Goal: Download file/media

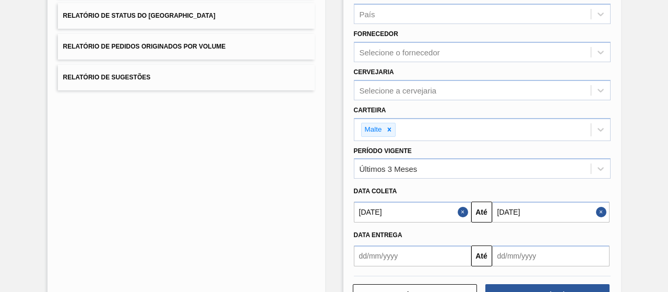
scroll to position [193, 0]
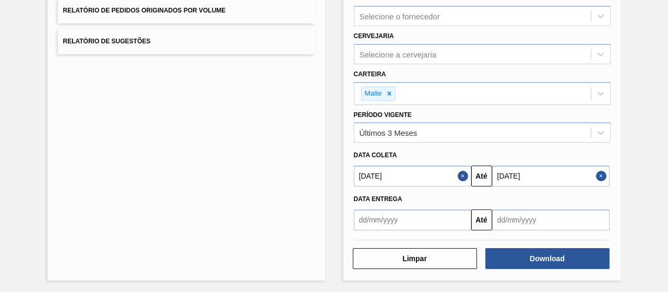
click at [453, 174] on input "[DATE]" at bounding box center [412, 175] width 117 height 21
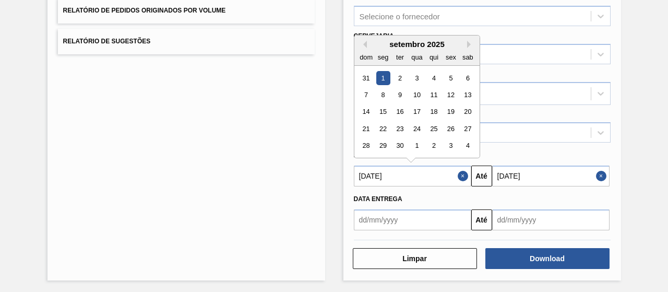
click at [464, 172] on button "Close" at bounding box center [465, 175] width 14 height 21
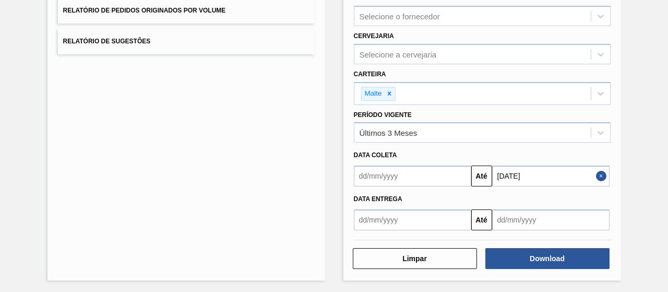
click at [456, 175] on input "text" at bounding box center [412, 175] width 117 height 21
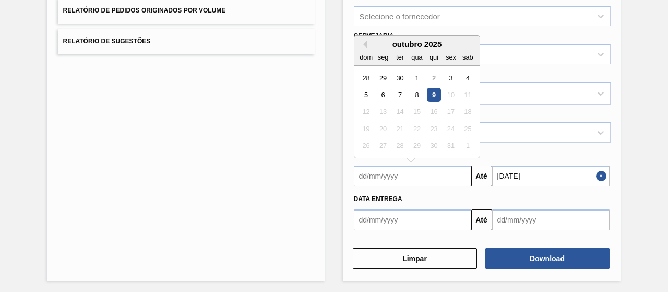
click at [367, 44] on div "outubro 2025" at bounding box center [416, 44] width 125 height 9
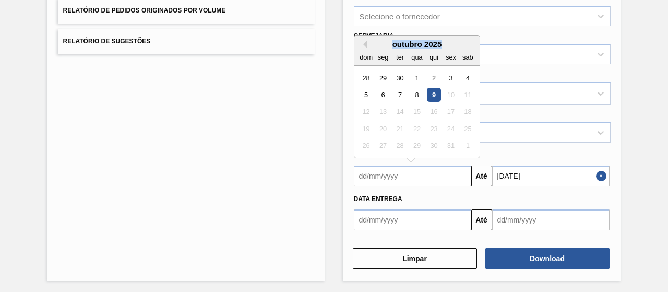
click at [365, 43] on div "outubro 2025" at bounding box center [416, 44] width 125 height 9
click at [365, 43] on button "Previous Month" at bounding box center [363, 44] width 7 height 7
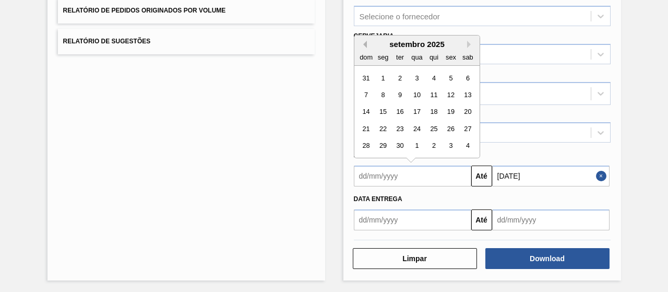
click at [365, 43] on button "Previous Month" at bounding box center [363, 44] width 7 height 7
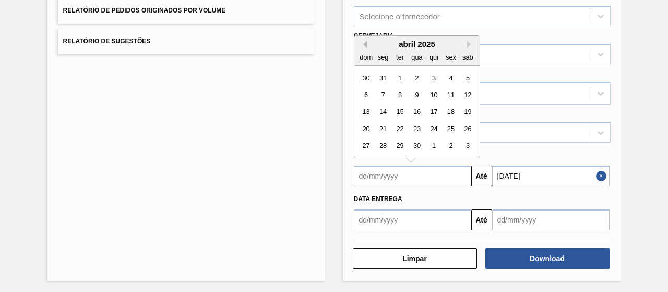
click at [365, 43] on button "Previous Month" at bounding box center [363, 44] width 7 height 7
click at [413, 74] on div "1" at bounding box center [417, 78] width 14 height 14
type input "[DATE]"
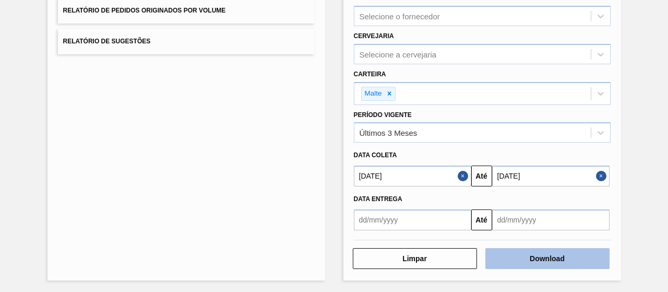
click at [570, 260] on button "Download" at bounding box center [547, 258] width 124 height 21
